Goal: Find specific page/section: Find specific page/section

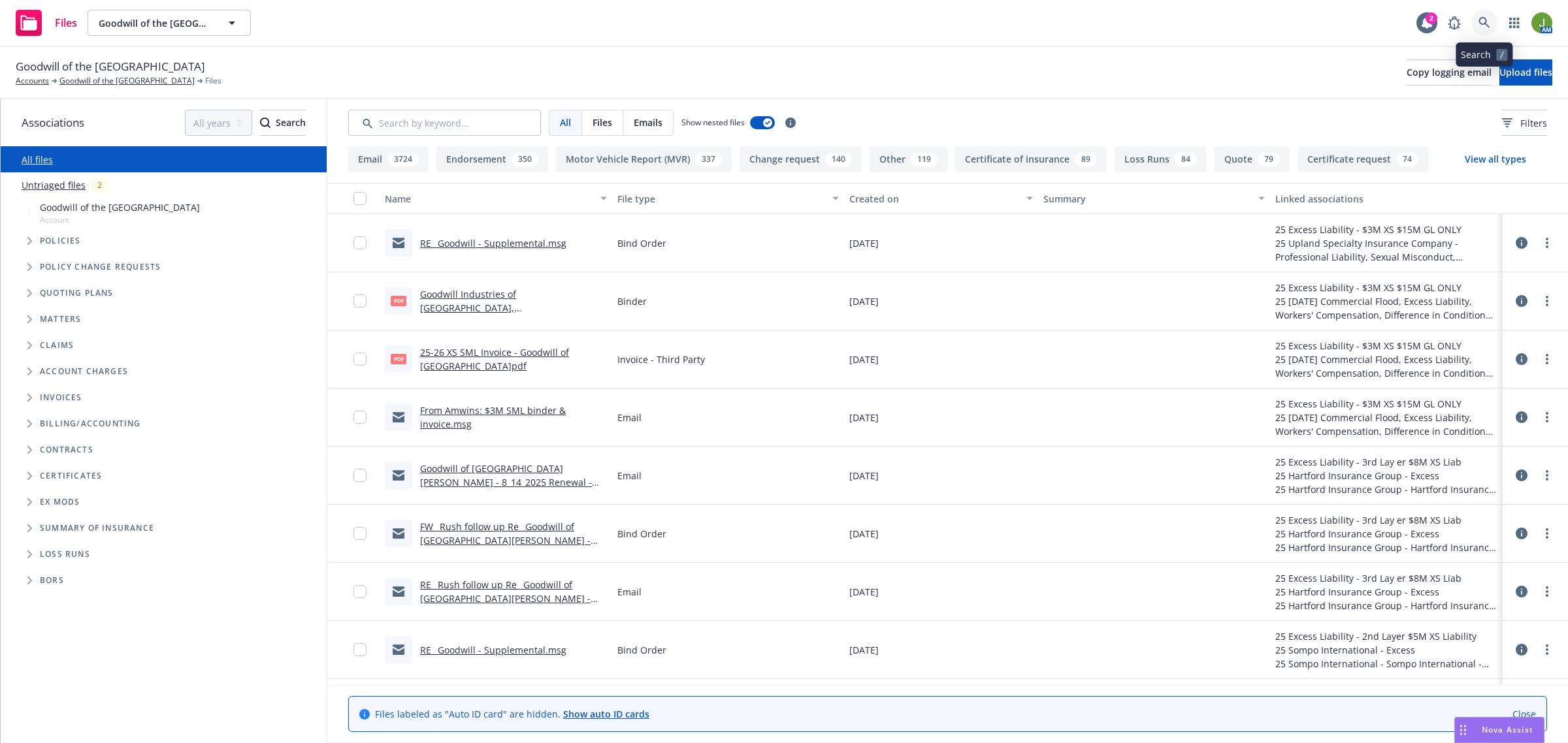
click at [1488, 20] on icon at bounding box center [1485, 23] width 12 height 12
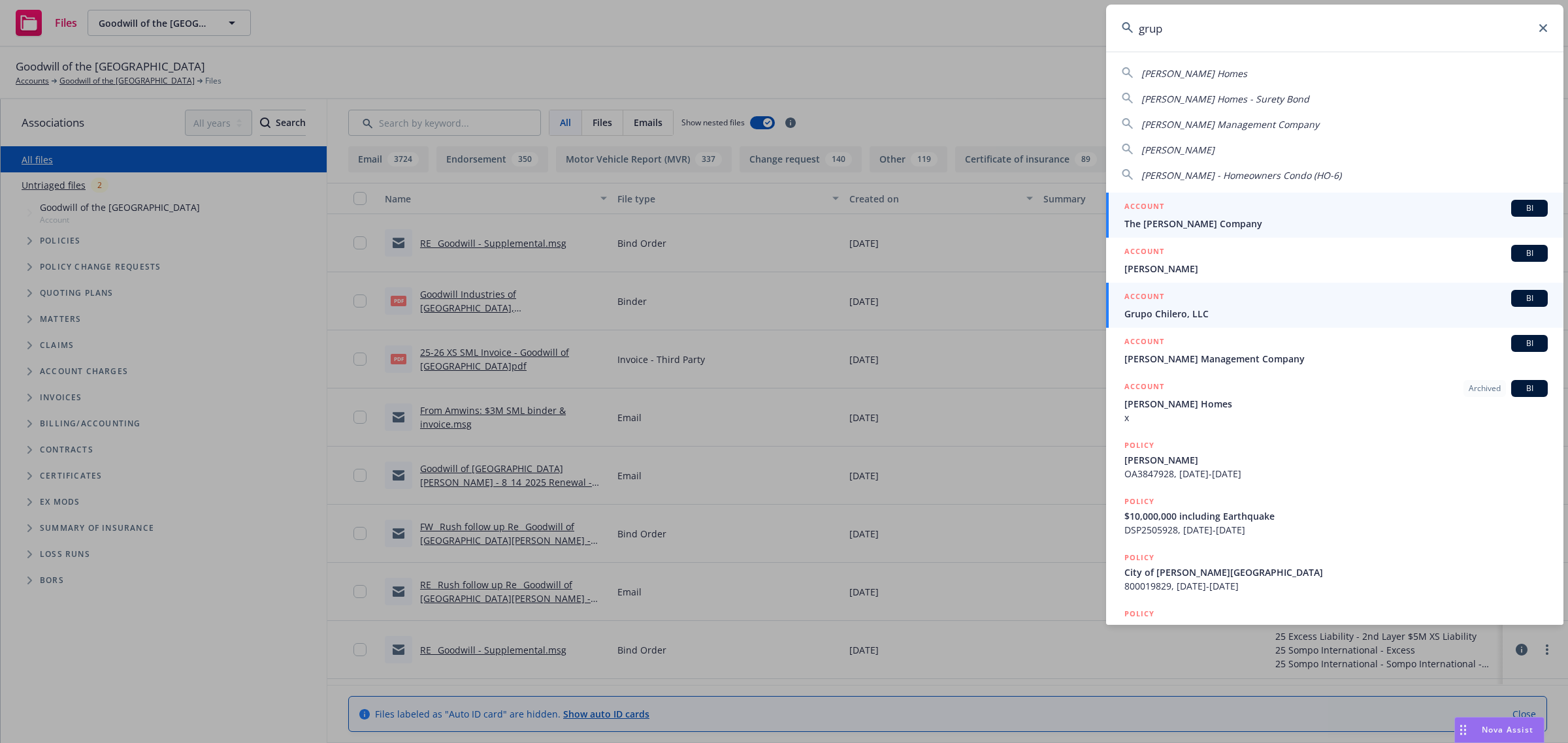
type input "grup"
click at [1164, 314] on span "Grupo Chilero, LLC" at bounding box center [1336, 314] width 423 height 14
